Goal: Transaction & Acquisition: Download file/media

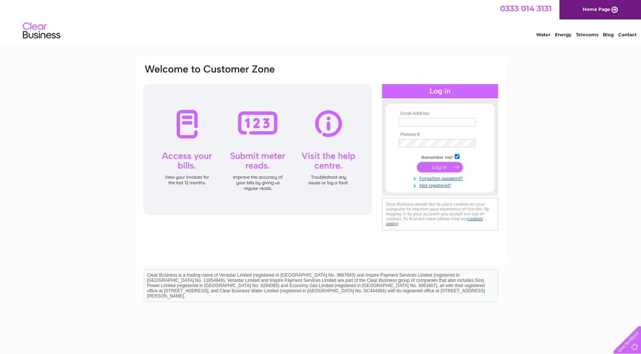
type input "[EMAIL_ADDRESS][DOMAIN_NAME]"
click at [442, 167] on input "submit" at bounding box center [440, 167] width 46 height 10
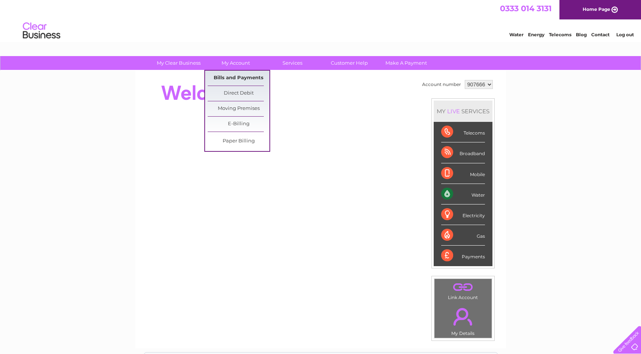
click at [231, 79] on link "Bills and Payments" at bounding box center [239, 78] width 62 height 15
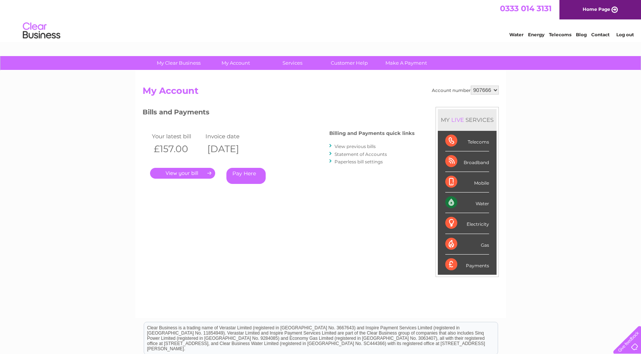
click at [186, 173] on link "." at bounding box center [182, 173] width 65 height 11
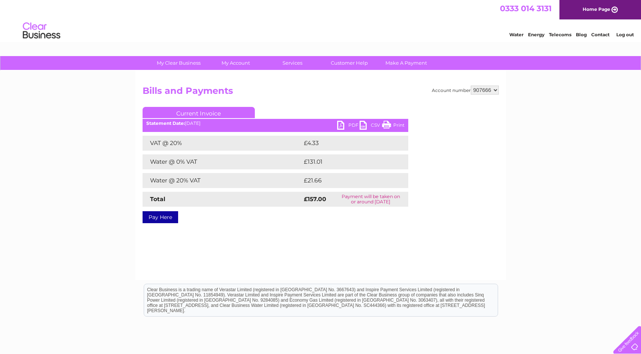
click at [351, 126] on link "PDF" at bounding box center [348, 126] width 22 height 11
